Goal: Find specific page/section: Find specific page/section

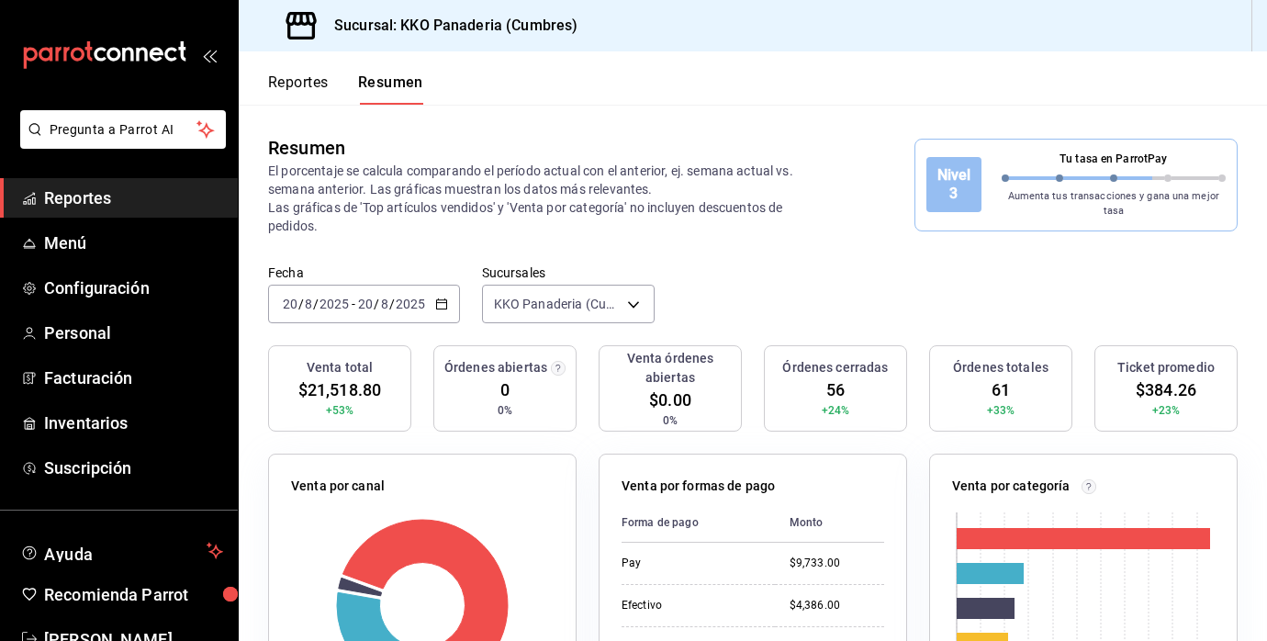
scroll to position [107, 0]
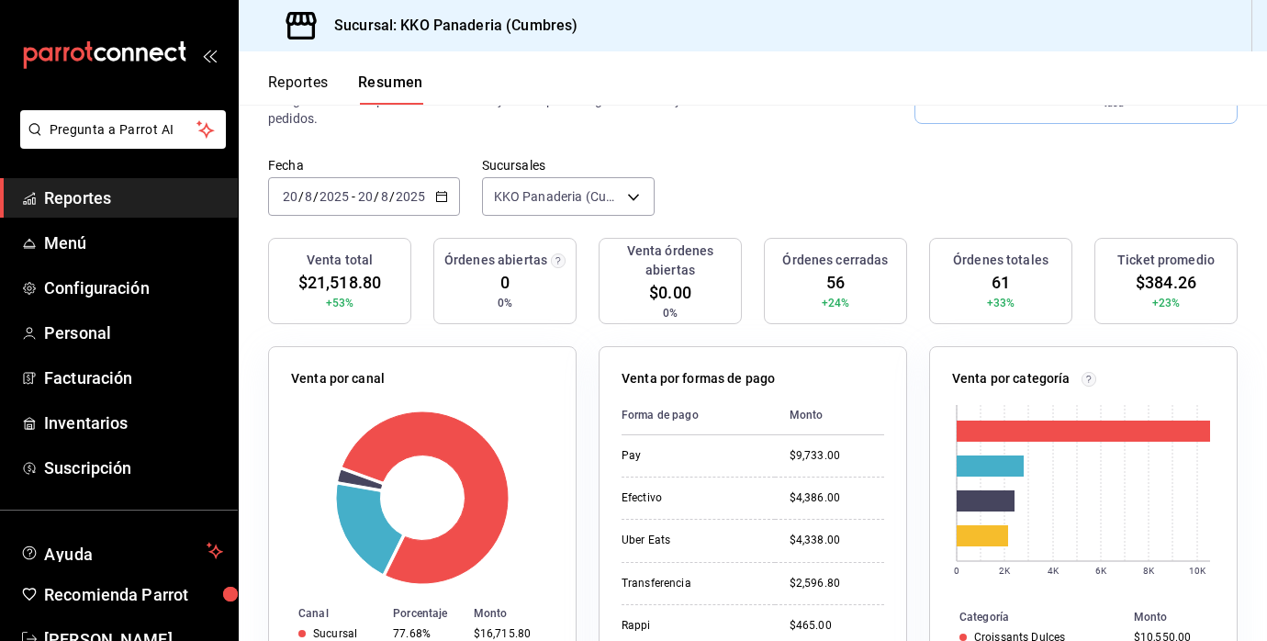
click at [83, 166] on li "Pregunta a Parrot AI" at bounding box center [118, 144] width 223 height 68
click at [85, 203] on span "Reportes" at bounding box center [133, 197] width 179 height 25
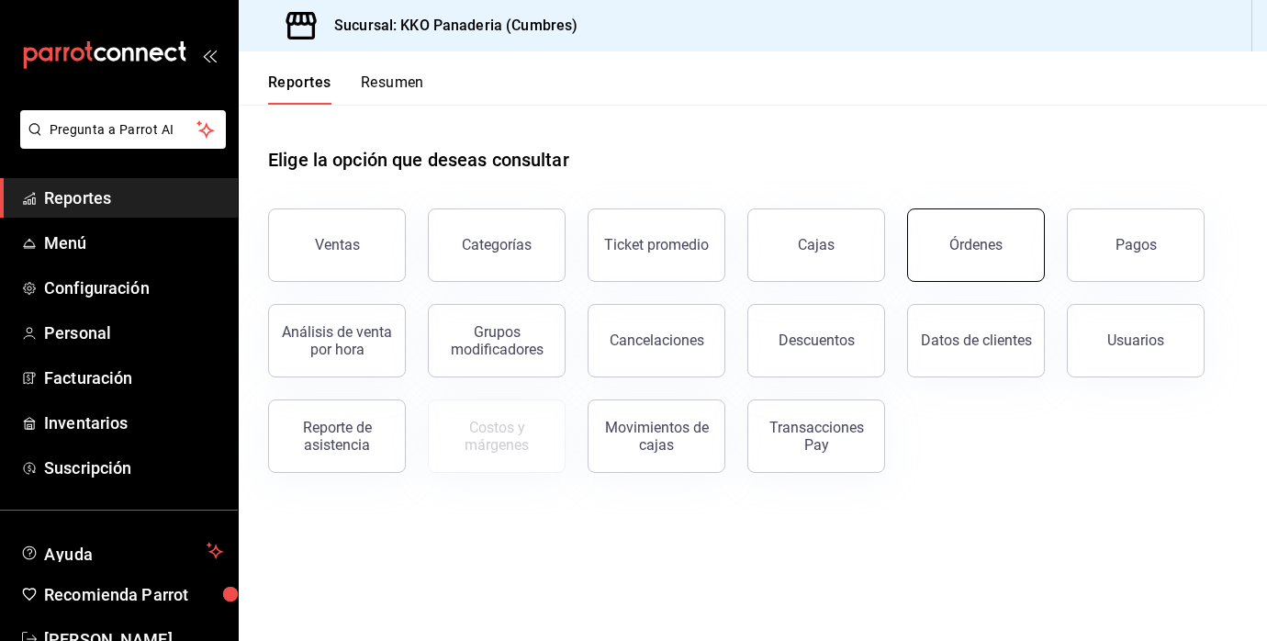
click at [1012, 269] on button "Órdenes" at bounding box center [976, 244] width 138 height 73
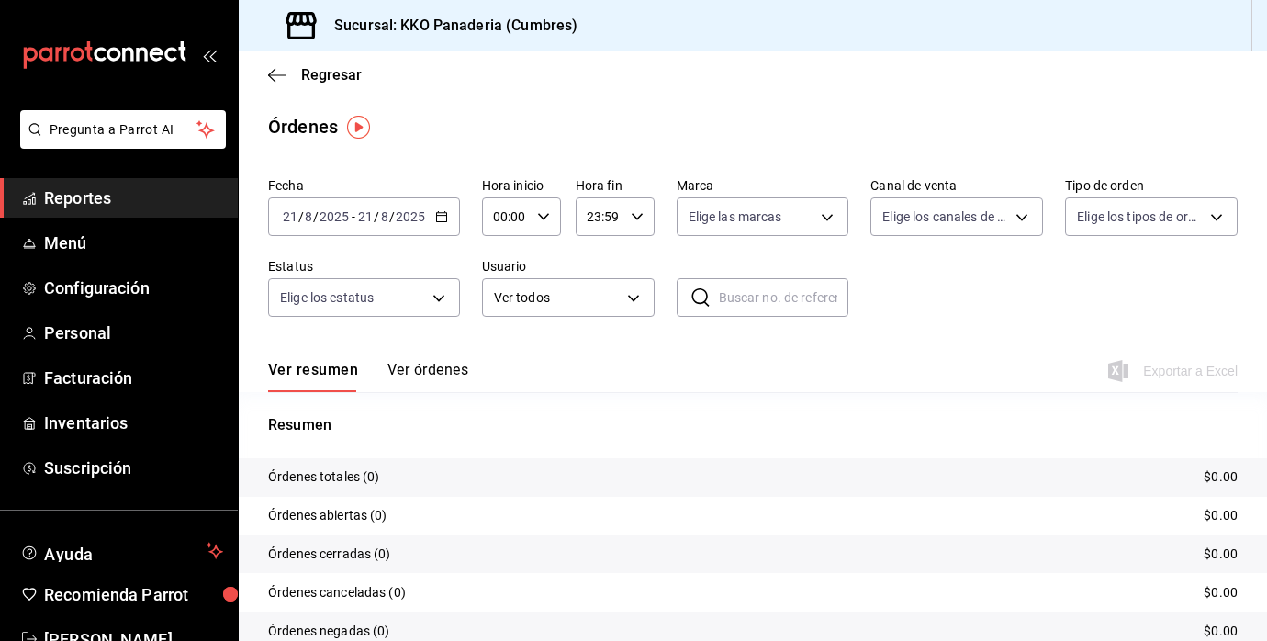
click at [52, 194] on span "Reportes" at bounding box center [133, 197] width 179 height 25
